Goal: Task Accomplishment & Management: Manage account settings

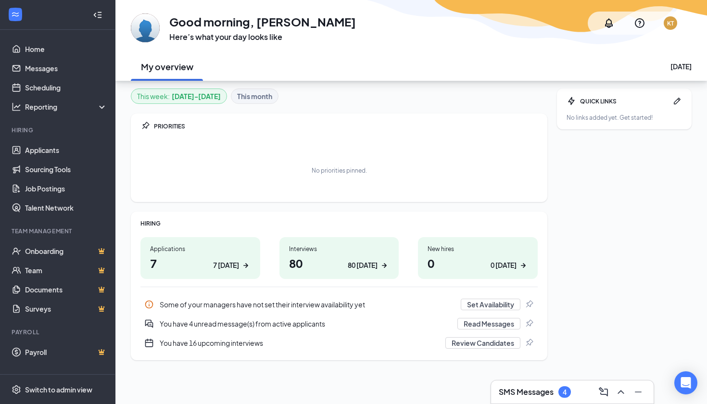
scroll to position [30, 0]
click at [33, 89] on link "Scheduling" at bounding box center [66, 87] width 82 height 19
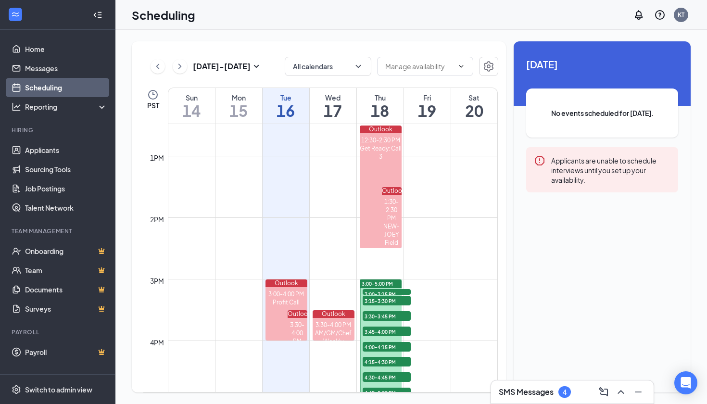
scroll to position [732, 0]
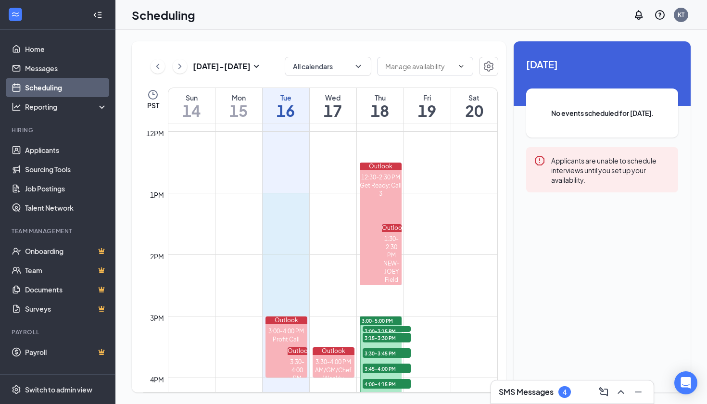
drag, startPoint x: 281, startPoint y: 196, endPoint x: 281, endPoint y: 308, distance: 111.2
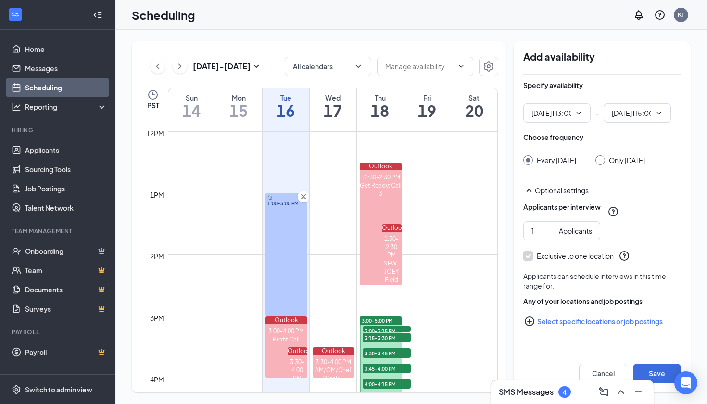
type input "01:00 PM"
click at [667, 113] on span "03:00 PM" at bounding box center [637, 112] width 67 height 19
click at [660, 113] on icon "ChevronDown" at bounding box center [659, 113] width 4 height 2
click at [658, 113] on icon "ChevronDown" at bounding box center [659, 113] width 8 height 8
click at [643, 112] on input "03:00 PM" at bounding box center [631, 113] width 39 height 11
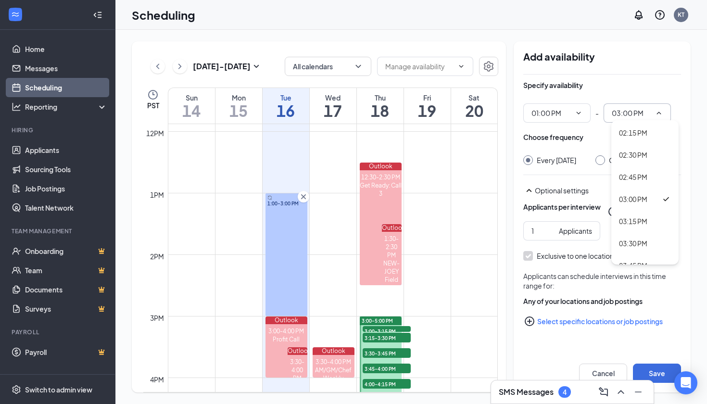
scroll to position [1225, 0]
click at [631, 190] on div "02:45 PM" at bounding box center [633, 190] width 28 height 11
type input "02:45 PM"
click at [536, 236] on input "1" at bounding box center [544, 231] width 24 height 11
type input "2"
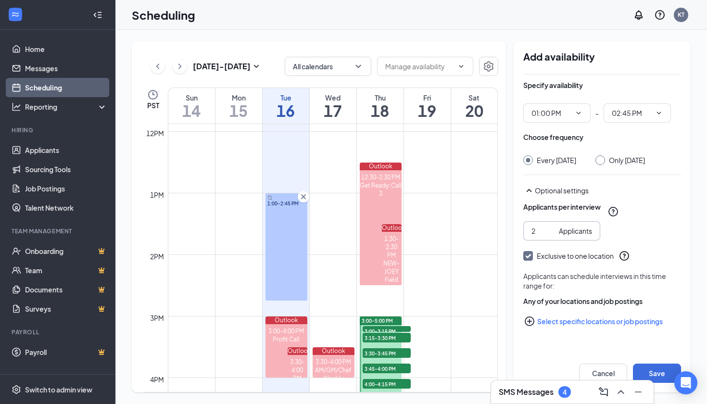
click at [653, 238] on div "Applicants per interview 2 Applicants" at bounding box center [603, 221] width 158 height 38
click at [302, 194] on icon "Cross" at bounding box center [304, 197] width 10 height 10
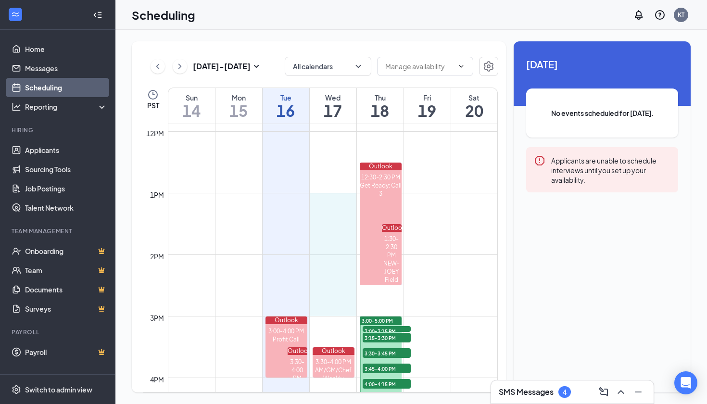
drag, startPoint x: 331, startPoint y: 194, endPoint x: 333, endPoint y: 302, distance: 107.8
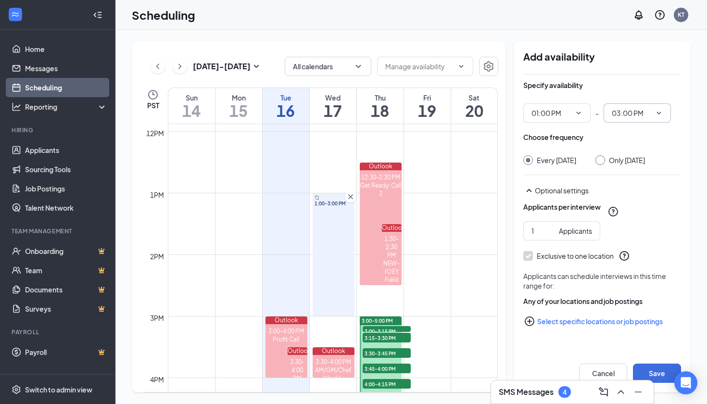
click at [634, 116] on input "03:00 PM" at bounding box center [631, 113] width 39 height 11
click at [634, 197] on div "03:30 PM" at bounding box center [633, 199] width 28 height 11
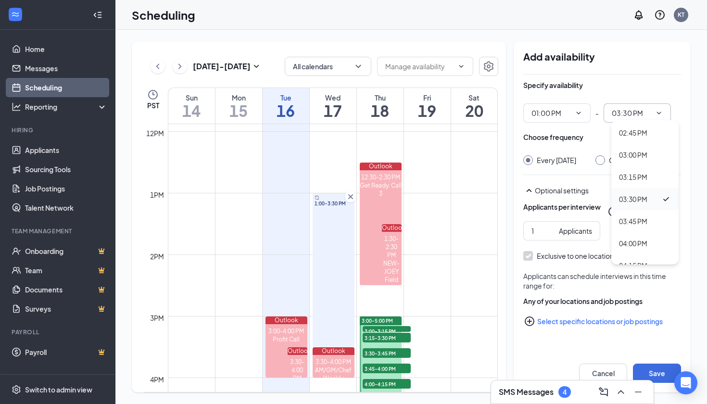
type input "03:30 PM"
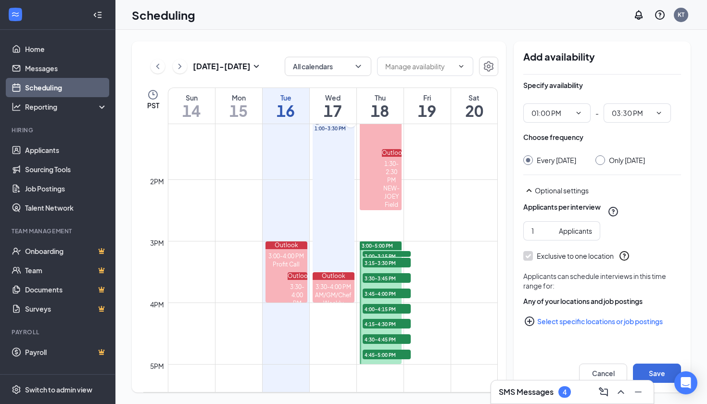
scroll to position [809, 0]
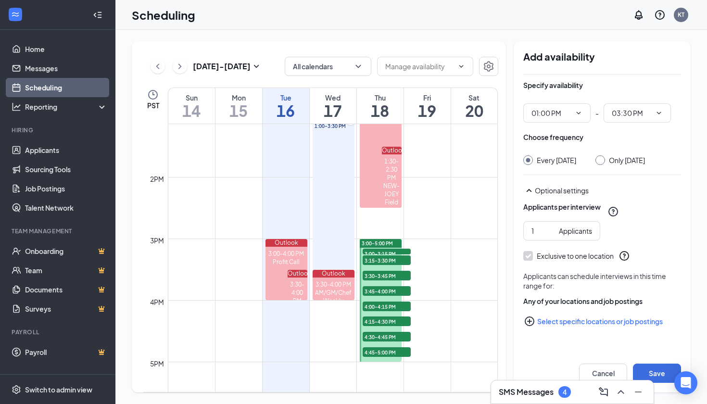
click at [566, 329] on button "Select specific locations or job postings" at bounding box center [603, 321] width 158 height 19
checkbox input "true"
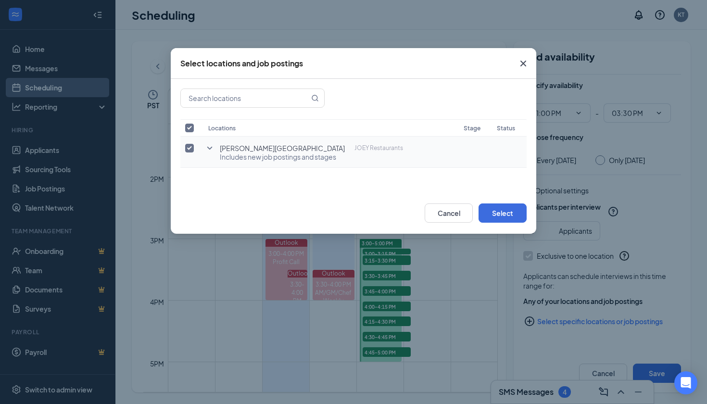
click at [239, 154] on span "Includes new job postings and stages" at bounding box center [311, 157] width 183 height 10
click at [212, 151] on icon "SmallChevronDown" at bounding box center [210, 148] width 12 height 12
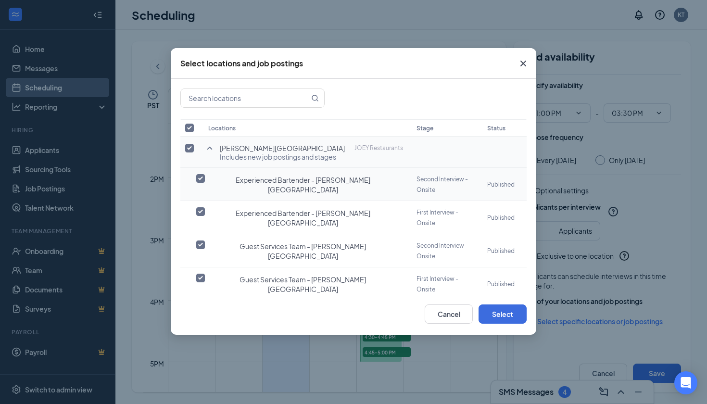
click at [201, 177] on input "checkbox" at bounding box center [200, 178] width 9 height 9
checkbox input "true"
checkbox input "false"
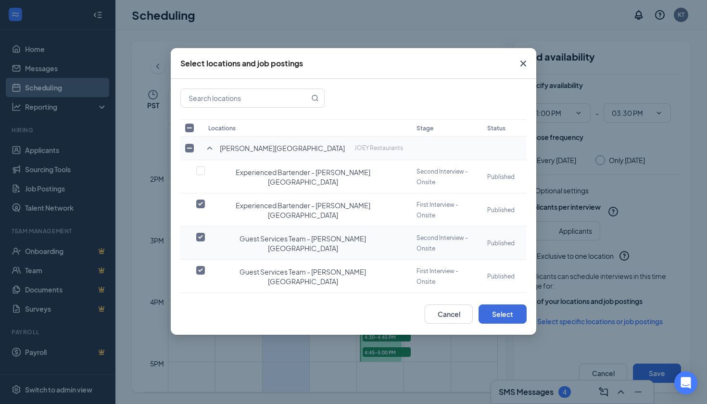
click at [201, 233] on input "checkbox" at bounding box center [200, 237] width 9 height 9
checkbox input "false"
click at [201, 299] on input "checkbox" at bounding box center [200, 303] width 9 height 9
checkbox input "false"
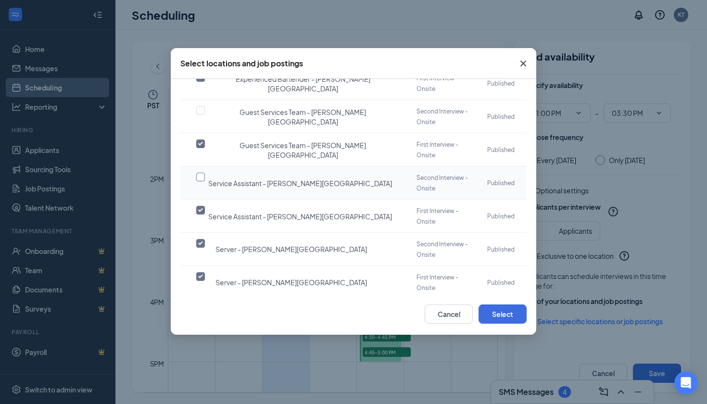
scroll to position [134, 0]
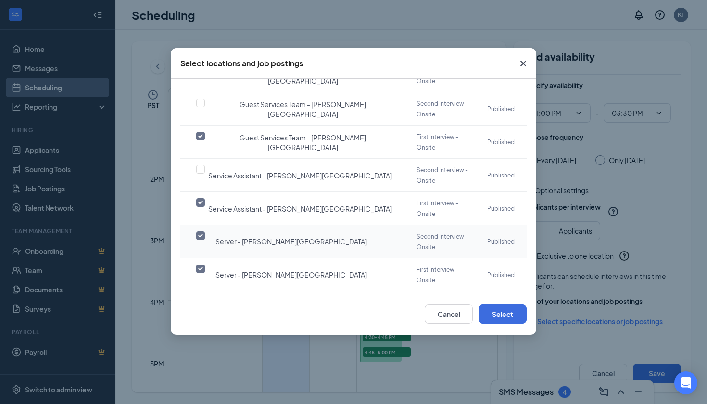
click at [201, 231] on input "checkbox" at bounding box center [200, 235] width 9 height 9
checkbox input "false"
click at [201, 298] on input "checkbox" at bounding box center [200, 302] width 9 height 9
checkbox input "false"
click at [201, 364] on input "checkbox" at bounding box center [200, 368] width 9 height 9
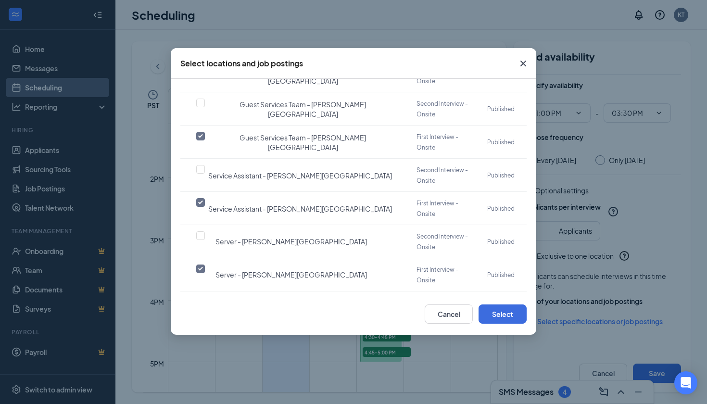
checkbox input "false"
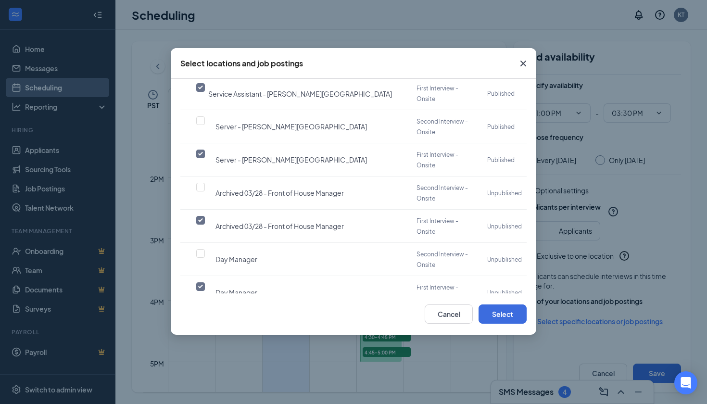
scroll to position [250, 0]
click at [202, 315] on input "checkbox" at bounding box center [200, 319] width 9 height 9
checkbox input "false"
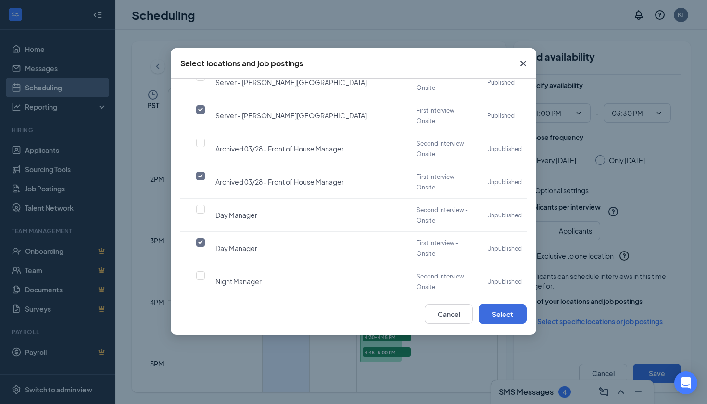
scroll to position [295, 0]
click at [200, 336] on input "checkbox" at bounding box center [200, 340] width 9 height 9
checkbox input "false"
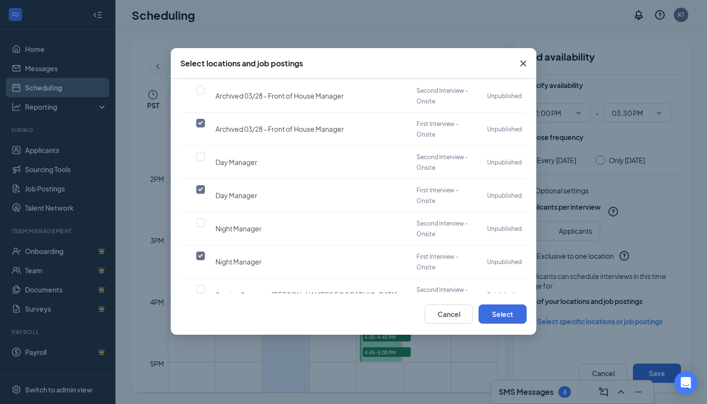
click at [203, 351] on input "checkbox" at bounding box center [200, 355] width 9 height 9
checkbox input "false"
click at [202, 385] on input "checkbox" at bounding box center [200, 389] width 9 height 9
checkbox input "false"
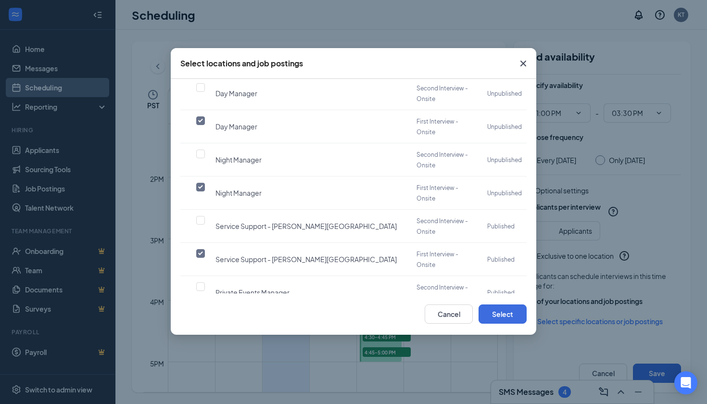
scroll to position [416, 0]
click at [200, 348] on input "checkbox" at bounding box center [200, 352] width 9 height 9
checkbox input "false"
click at [200, 381] on input "checkbox" at bounding box center [200, 385] width 9 height 9
checkbox input "false"
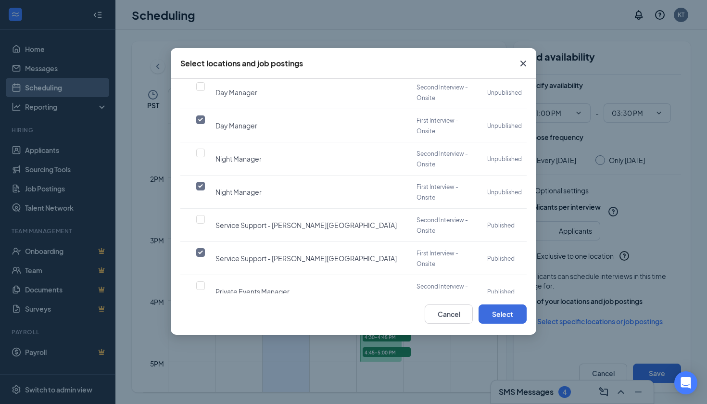
checkbox input "false"
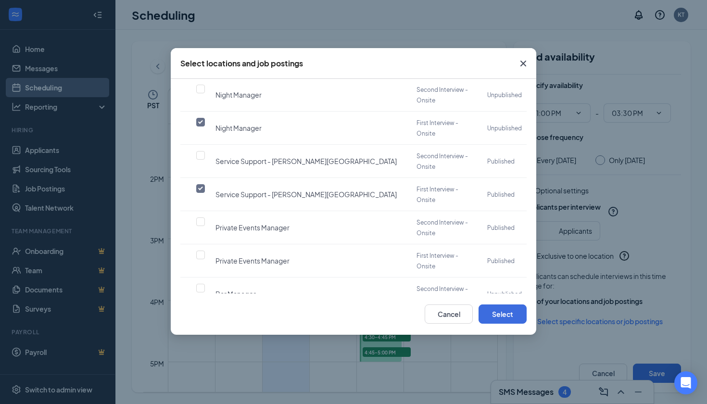
scroll to position [484, 0]
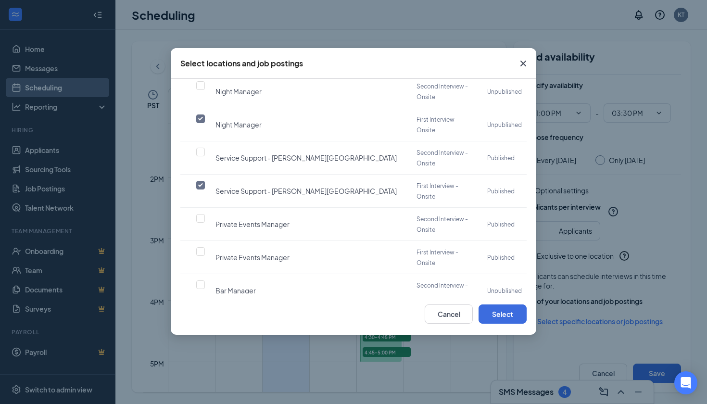
checkbox input "false"
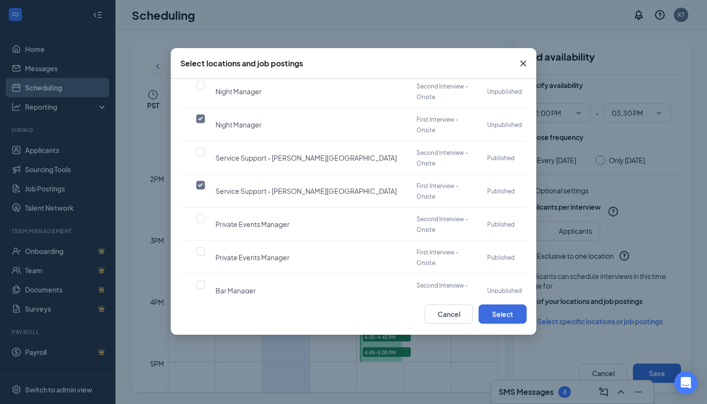
checkbox input "false"
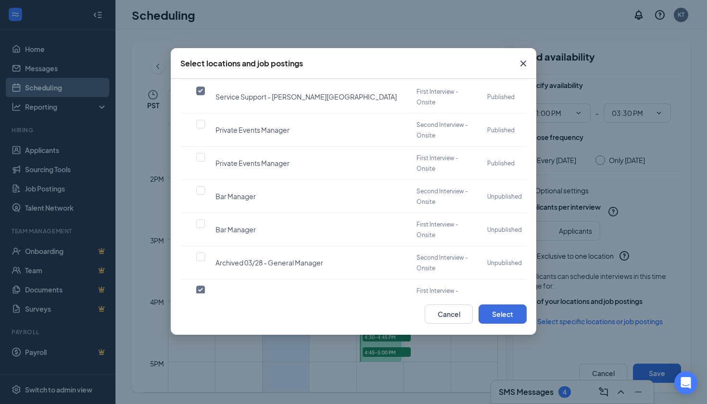
scroll to position [579, 0]
checkbox input "false"
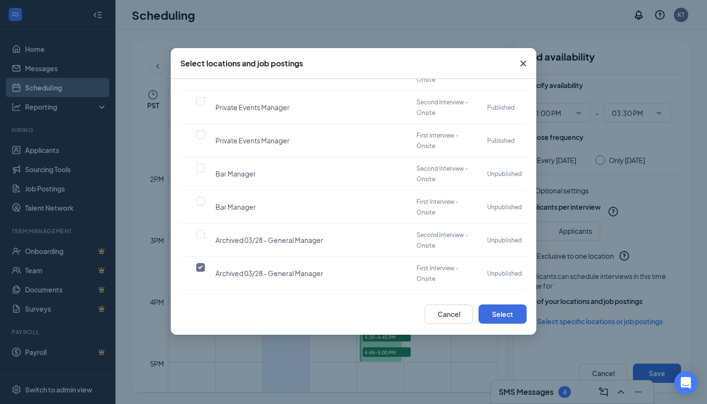
scroll to position [600, 0]
checkbox input "false"
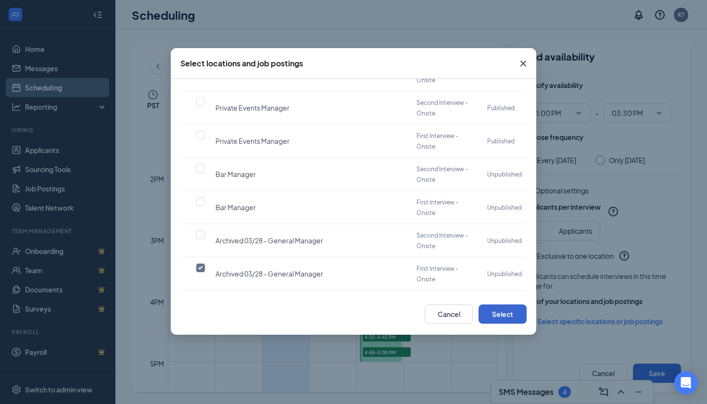
click at [516, 315] on button "Select" at bounding box center [503, 314] width 48 height 19
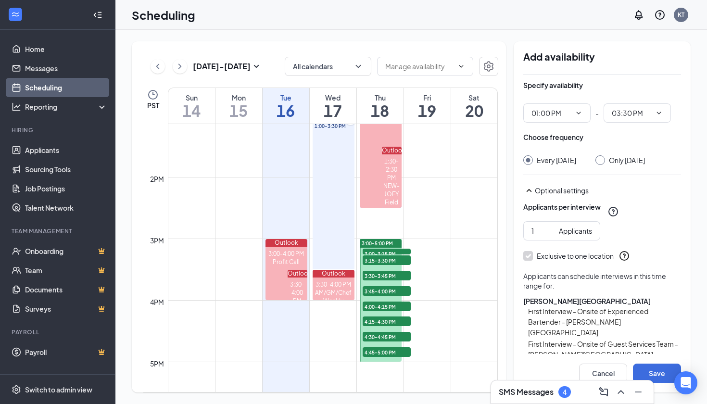
click at [605, 162] on div at bounding box center [601, 160] width 10 height 10
click at [631, 140] on div "Choose frequency" at bounding box center [603, 141] width 158 height 19
click at [603, 160] on input "Only [DATE]" at bounding box center [599, 158] width 7 height 7
radio input "true"
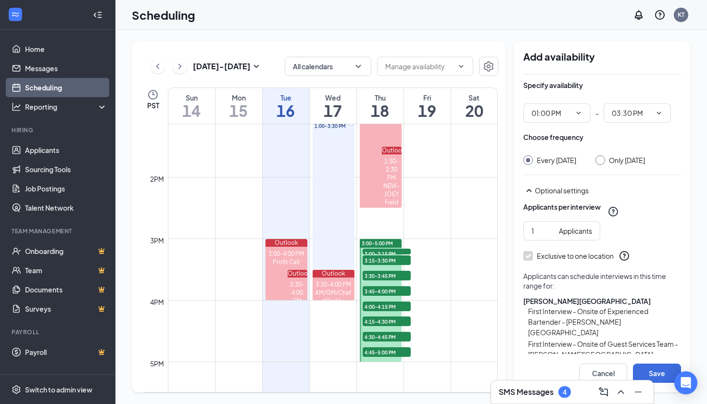
radio input "false"
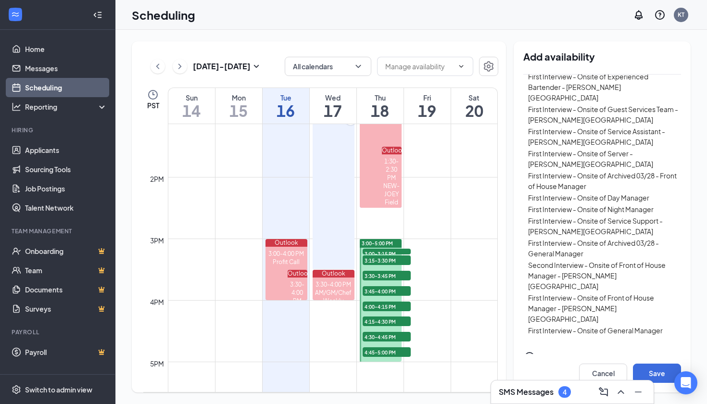
scroll to position [0, 0]
click at [649, 372] on button "Save" at bounding box center [657, 373] width 48 height 19
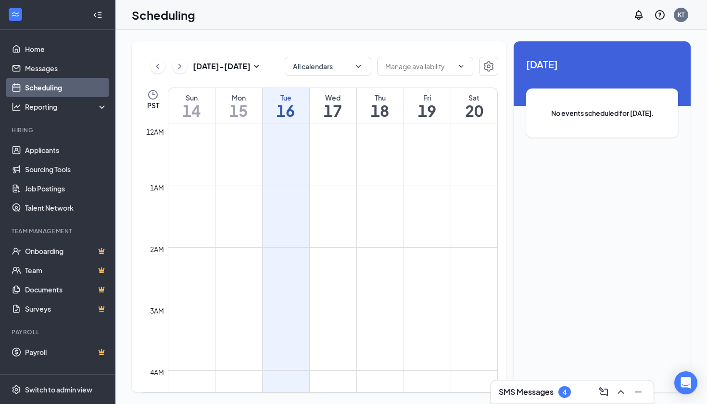
click at [483, 24] on div "Scheduling KT" at bounding box center [411, 15] width 592 height 30
